Goal: Task Accomplishment & Management: Use online tool/utility

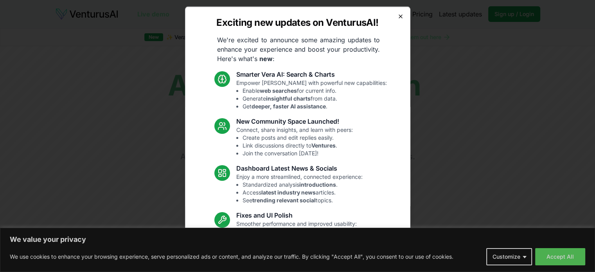
click at [397, 15] on icon "button" at bounding box center [400, 16] width 6 height 6
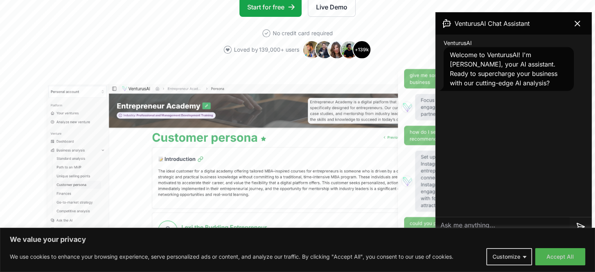
scroll to position [196, 0]
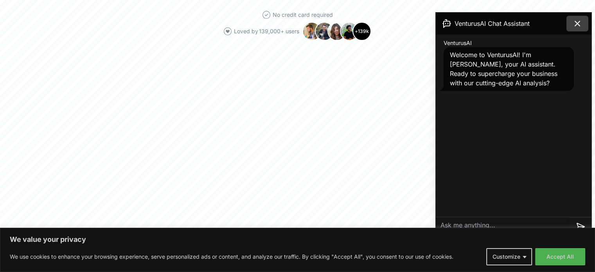
click at [574, 23] on icon at bounding box center [577, 23] width 9 height 9
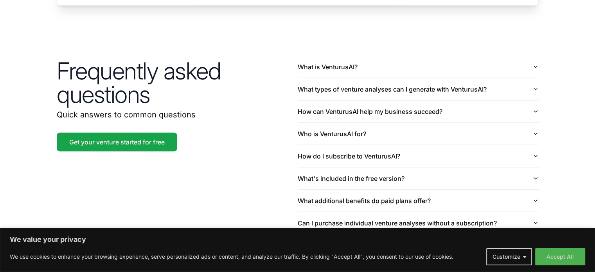
scroll to position [1910, 0]
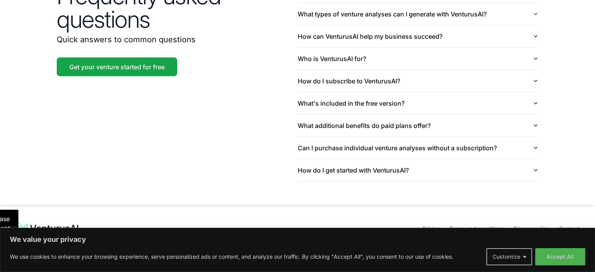
click at [514, 259] on button "Customize" at bounding box center [509, 256] width 46 height 17
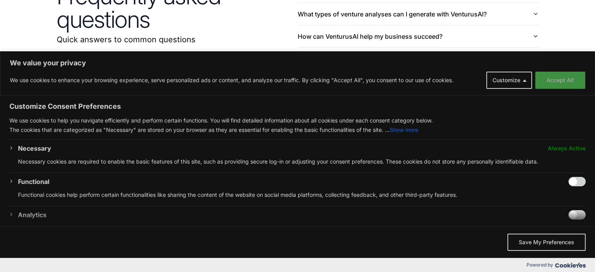
click at [552, 78] on button "Accept All" at bounding box center [560, 80] width 50 height 17
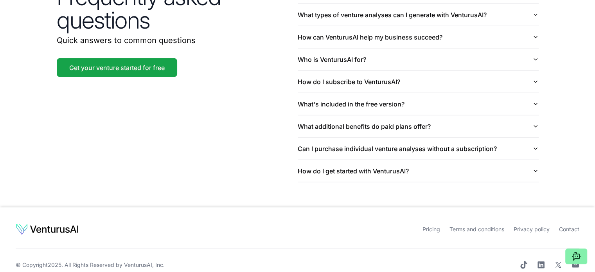
click at [430, 226] on link "Pricing" at bounding box center [431, 229] width 18 height 7
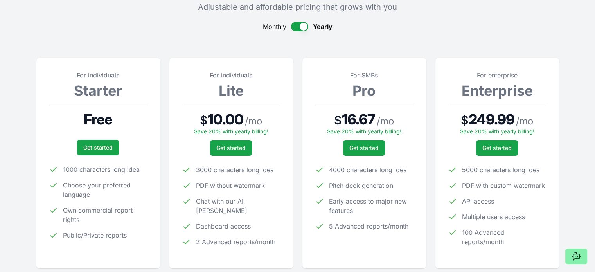
scroll to position [78, 0]
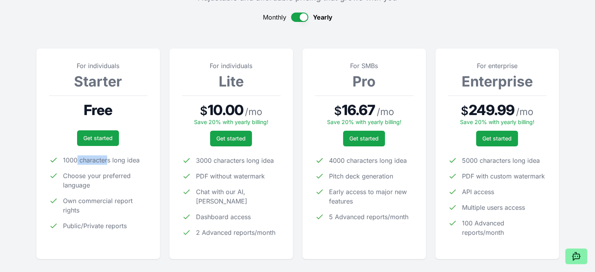
drag, startPoint x: 76, startPoint y: 162, endPoint x: 106, endPoint y: 164, distance: 30.2
click at [106, 164] on span "1000 characters long idea" at bounding box center [101, 159] width 77 height 9
click at [114, 162] on span "1000 characters long idea" at bounding box center [101, 159] width 77 height 9
click at [102, 137] on link "Get started" at bounding box center [98, 138] width 42 height 16
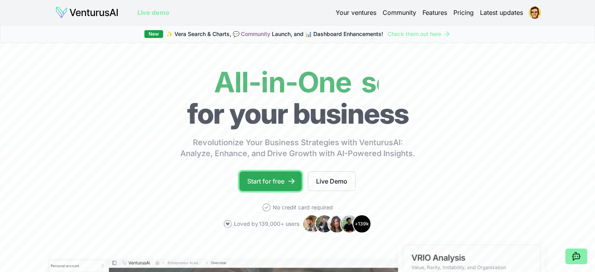
click at [272, 183] on link "Start for free" at bounding box center [270, 181] width 62 height 20
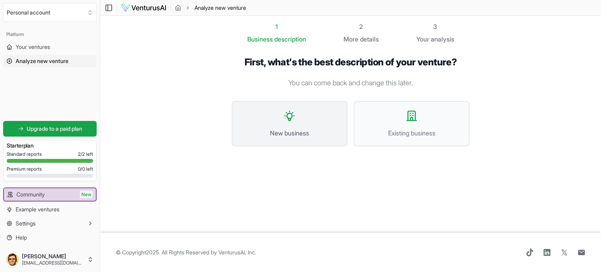
click at [290, 120] on icon at bounding box center [289, 115] width 9 height 9
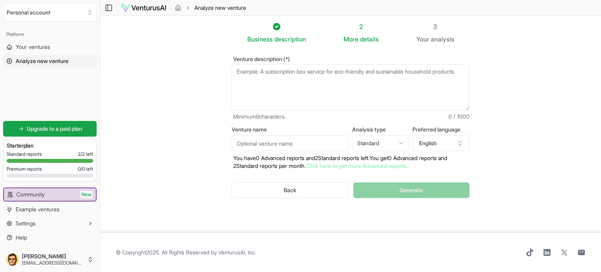
click at [268, 79] on textarea "Venture description (*)" at bounding box center [351, 87] width 238 height 46
click at [298, 143] on input "Venture name" at bounding box center [290, 143] width 117 height 16
click at [382, 144] on html "We value your privacy We use cookies to enhance your browsing experience, serve…" at bounding box center [300, 136] width 601 height 272
click at [433, 143] on button "English" at bounding box center [440, 143] width 57 height 16
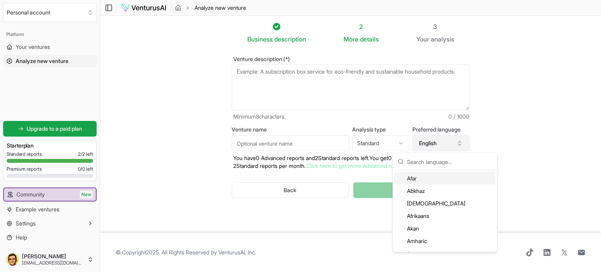
click at [433, 143] on button "English" at bounding box center [440, 143] width 57 height 16
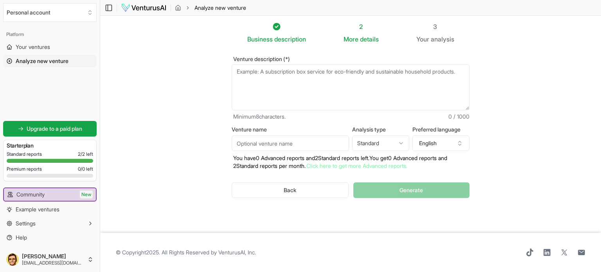
click at [244, 81] on textarea "Venture description (*)" at bounding box center [351, 87] width 238 height 46
paste textarea "KassaGo is a loyalty platform that connects local ethnic markets with their cus…"
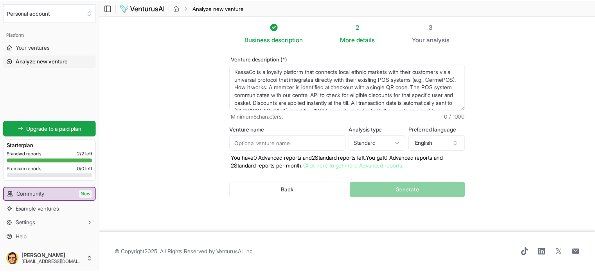
scroll to position [27, 0]
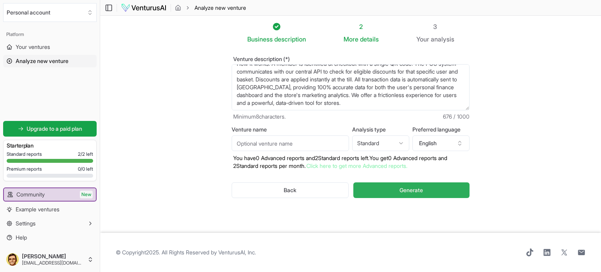
type textarea "KassaGo is a loyalty platform that connects local ethnic markets with their cus…"
click at [407, 190] on span "Generate" at bounding box center [410, 190] width 23 height 8
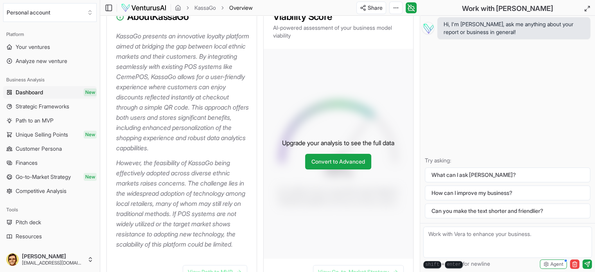
scroll to position [156, 0]
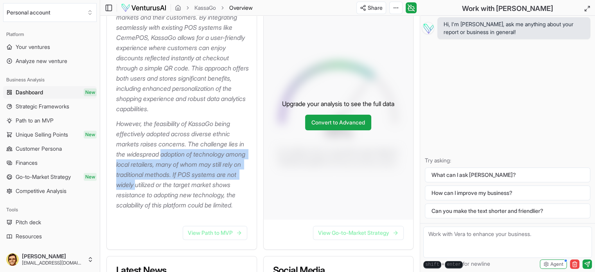
drag, startPoint x: 169, startPoint y: 153, endPoint x: 186, endPoint y: 188, distance: 39.0
click at [186, 187] on p "However, the feasibility of KassaGo being effectively adopted across diverse et…" at bounding box center [183, 165] width 134 height 92
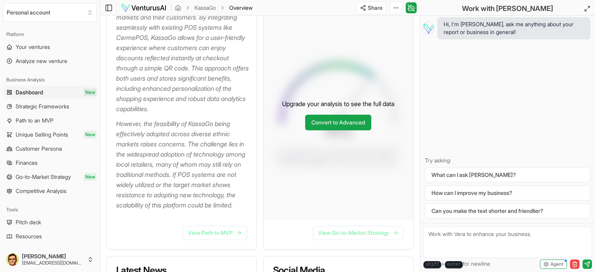
click at [220, 204] on p "However, the feasibility of KassaGo being effectively adopted across diverse et…" at bounding box center [183, 165] width 134 height 92
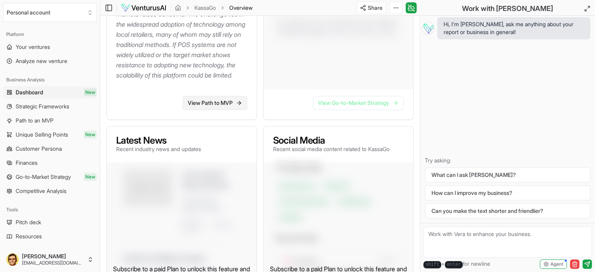
scroll to position [274, 0]
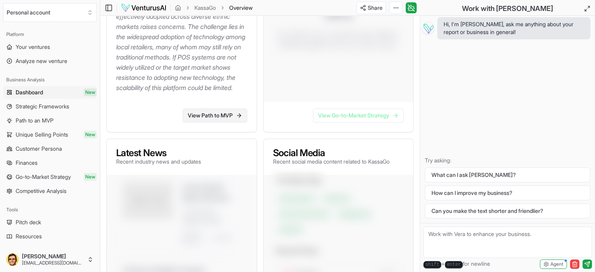
click at [218, 122] on link "View Path to MVP" at bounding box center [215, 115] width 65 height 14
